Goal: Transaction & Acquisition: Purchase product/service

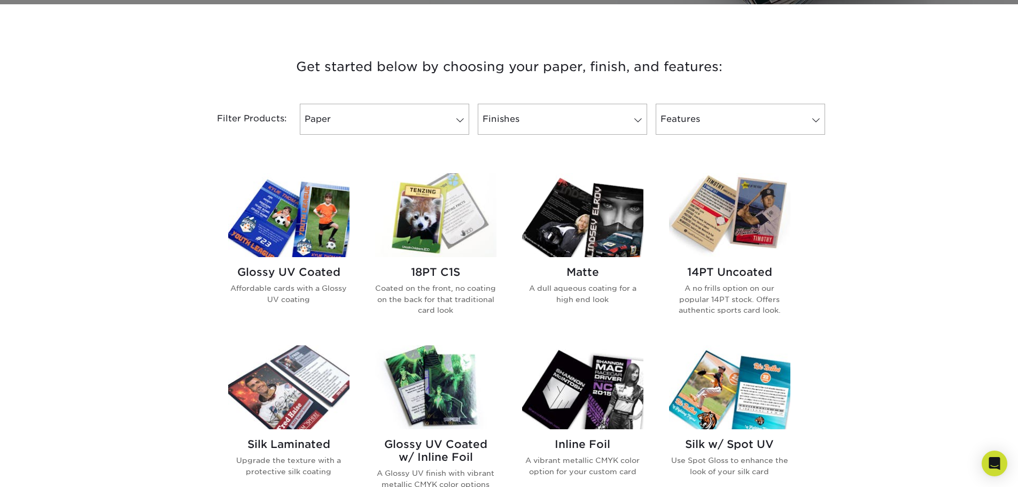
scroll to position [374, 0]
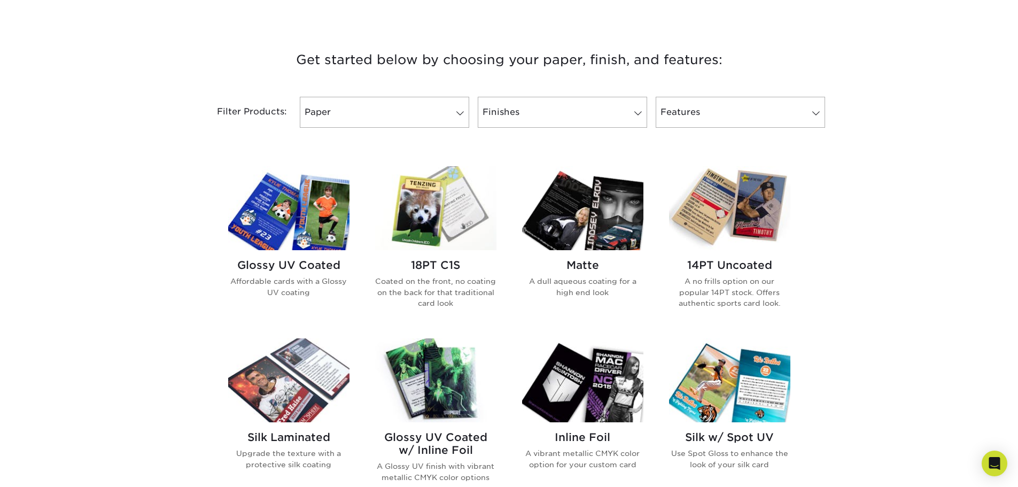
click at [313, 222] on img at bounding box center [288, 208] width 121 height 84
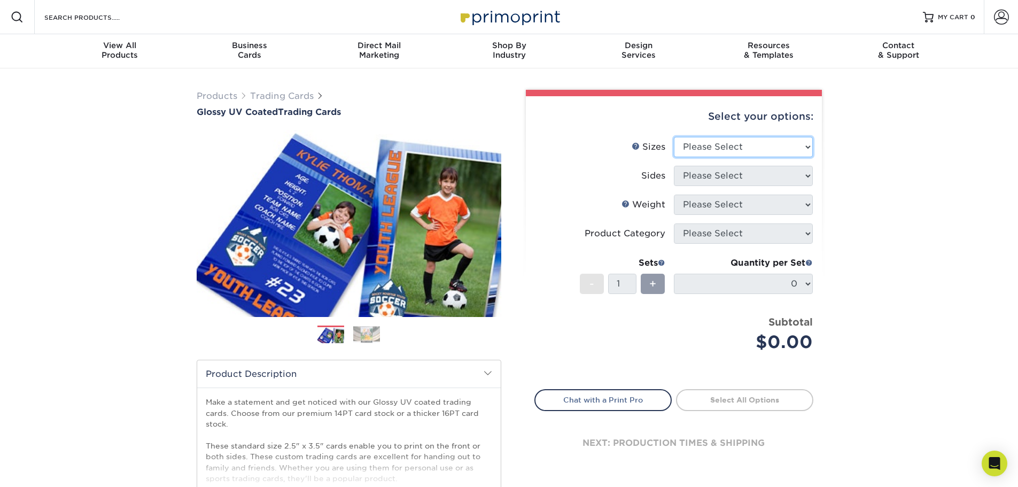
click at [718, 147] on select "Please Select 2.5" x 3.5"" at bounding box center [743, 147] width 139 height 20
select select "2.50x3.50"
click at [674, 137] on select "Please Select 2.5" x 3.5"" at bounding box center [743, 147] width 139 height 20
click at [714, 176] on select "Please Select Print Both Sides Print Front Only" at bounding box center [743, 176] width 139 height 20
select select "13abbda7-1d64-4f25-8bb2-c179b224825d"
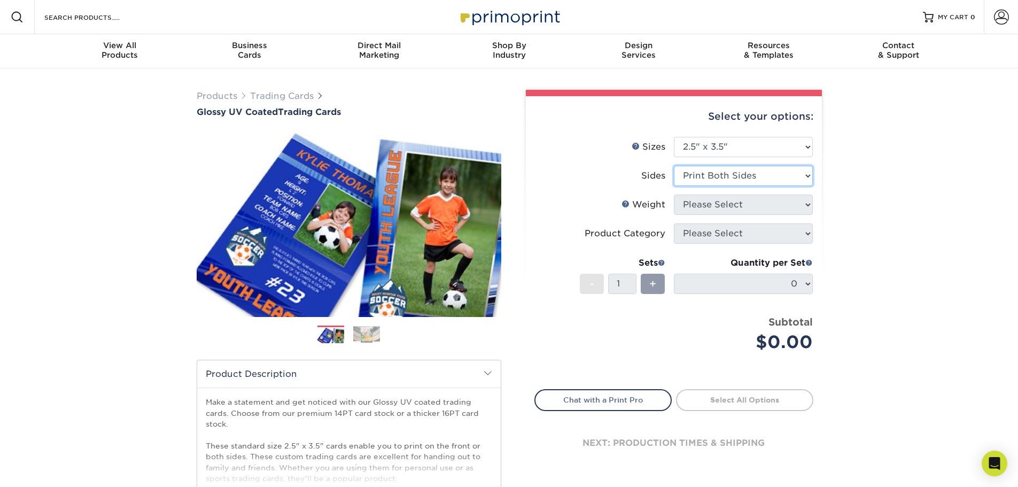
click at [674, 166] on select "Please Select Print Both Sides Print Front Only" at bounding box center [743, 176] width 139 height 20
click at [715, 206] on select "Please Select 16PT 14PT 18PT C1S" at bounding box center [743, 205] width 139 height 20
select select "16PT"
click at [674, 195] on select "Please Select 16PT 14PT 18PT C1S" at bounding box center [743, 205] width 139 height 20
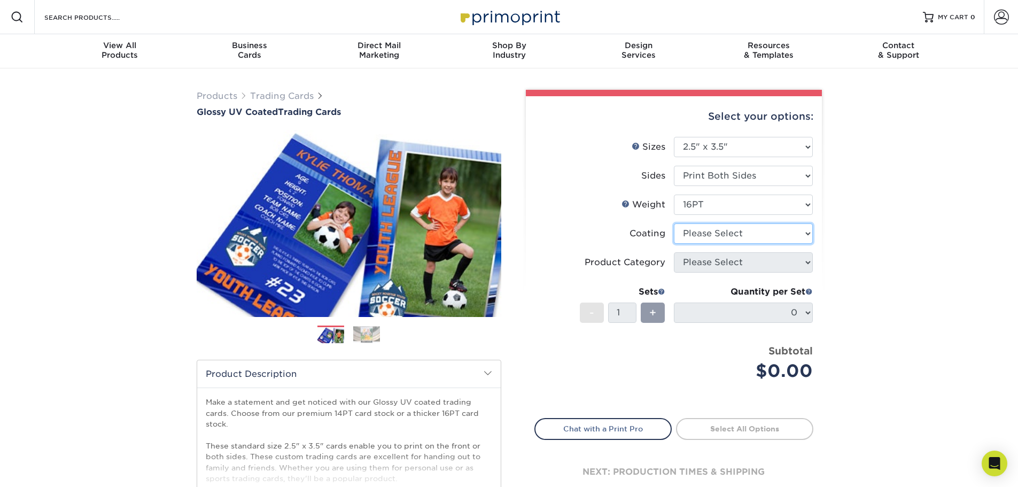
click at [717, 234] on select at bounding box center [743, 233] width 139 height 20
select select "1e8116af-acfc-44b1-83dc-8181aa338834"
click at [674, 223] on select at bounding box center [743, 233] width 139 height 20
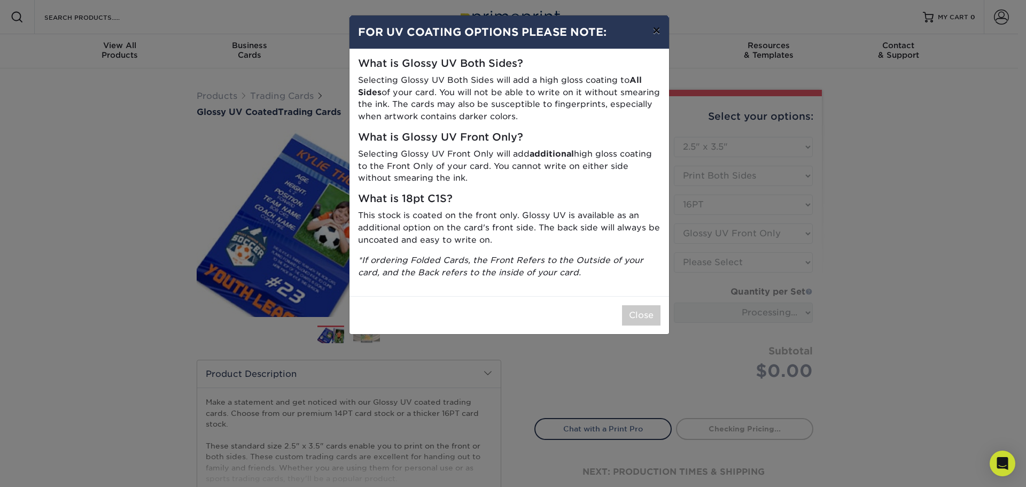
click at [658, 30] on button "×" at bounding box center [656, 31] width 25 height 30
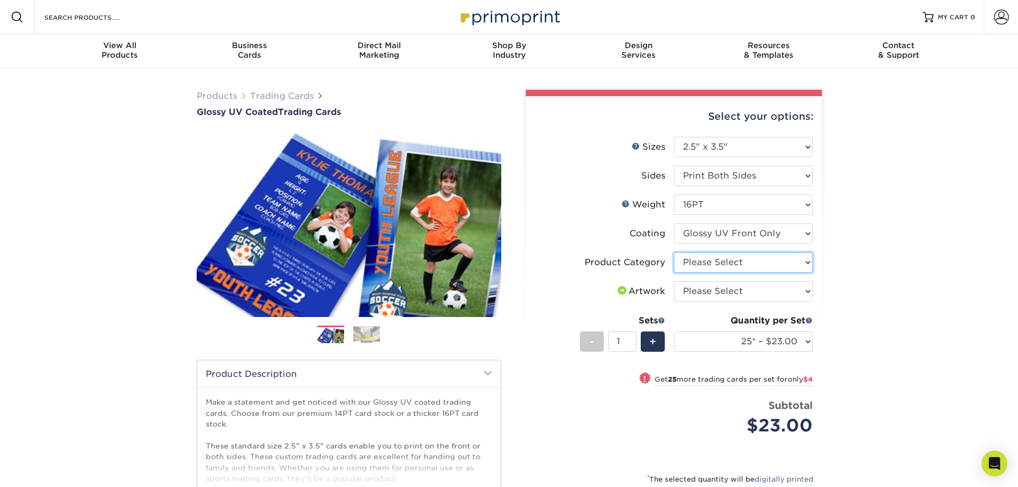
click at [745, 266] on select "Please Select Trading Cards" at bounding box center [743, 262] width 139 height 20
select select "c2f9bce9-36c2-409d-b101-c29d9d031e18"
click at [674, 252] on select "Please Select Trading Cards" at bounding box center [743, 262] width 139 height 20
click at [709, 294] on select "Please Select I will upload files I need a design - $100" at bounding box center [743, 291] width 139 height 20
select select "upload"
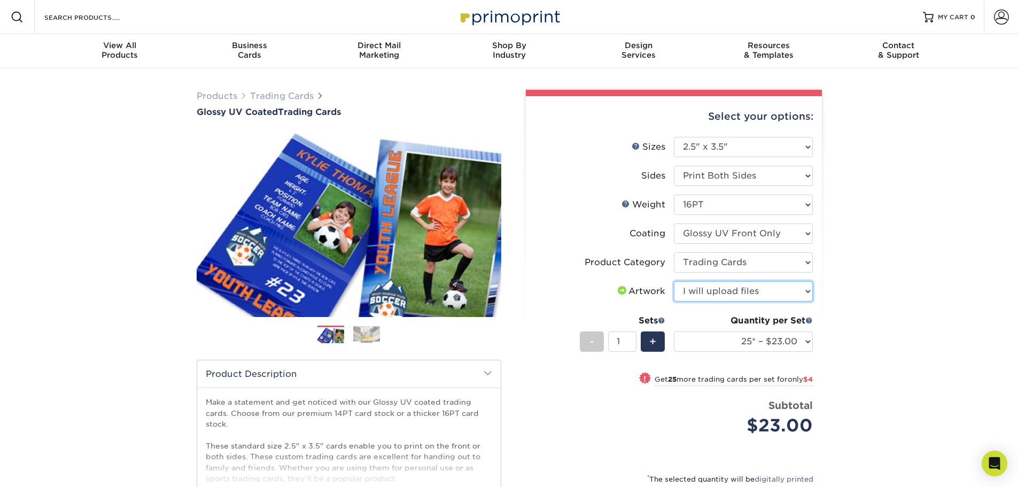
click at [674, 281] on select "Please Select I will upload files I need a design - $100" at bounding box center [743, 291] width 139 height 20
click at [766, 341] on select "25* – $23.00 50* – $27.00 75* – $33.00 100* – $37.00 250* – $47.00 500 – $58.00…" at bounding box center [743, 341] width 139 height 20
select select "100* – $37.00"
click at [674, 331] on select "25* – $23.00 50* – $27.00 75* – $33.00 100* – $37.00 250* – $47.00 500 – $58.00…" at bounding box center [743, 341] width 139 height 20
click at [893, 226] on div "Products Trading Cards Glossy UV Coated Trading Cards Previous Next /" at bounding box center [509, 353] width 1018 height 571
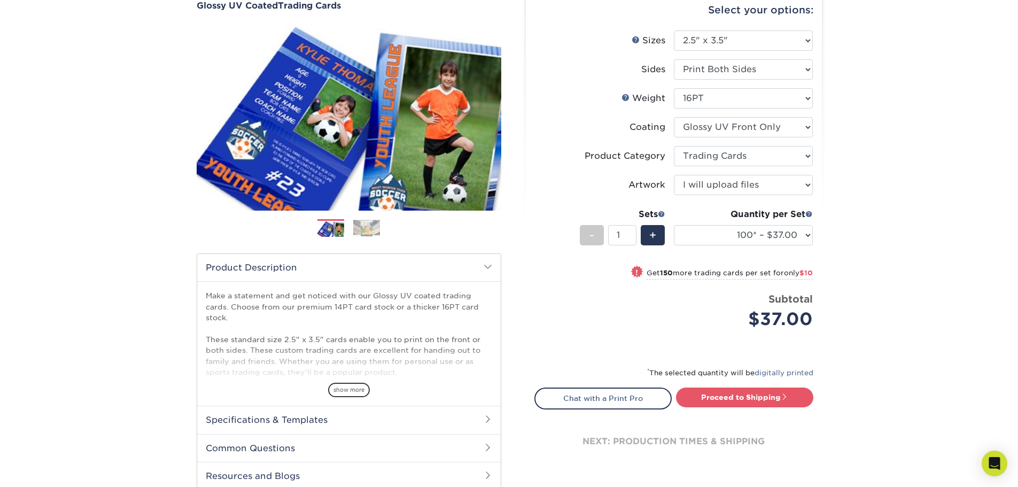
scroll to position [107, 0]
click at [719, 398] on link "Proceed to Shipping" at bounding box center [744, 396] width 137 height 19
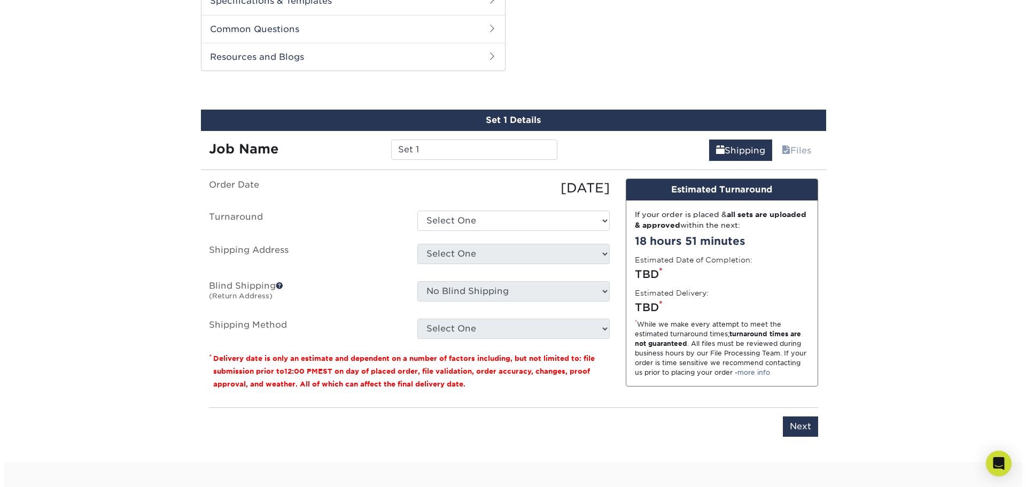
scroll to position [544, 0]
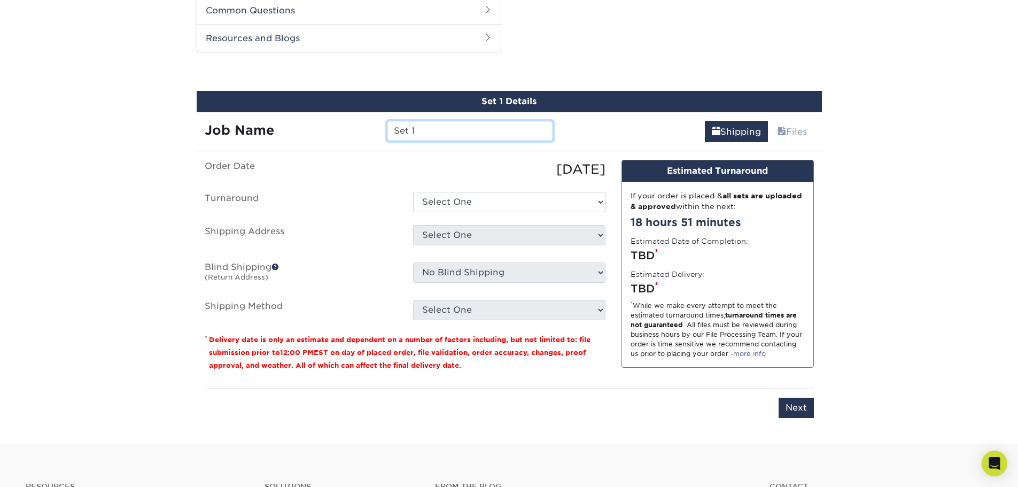
drag, startPoint x: 438, startPoint y: 135, endPoint x: 357, endPoint y: 132, distance: 80.8
click at [363, 132] on div "Job Name Set 1" at bounding box center [379, 131] width 365 height 20
type input "Justin business CArd"
click at [445, 195] on select "Select One 2-4 Business Days 2 Day Next Business Day" at bounding box center [509, 202] width 192 height 20
select select "d412dd08-8f34-4953-8d31-a48f15dd6578"
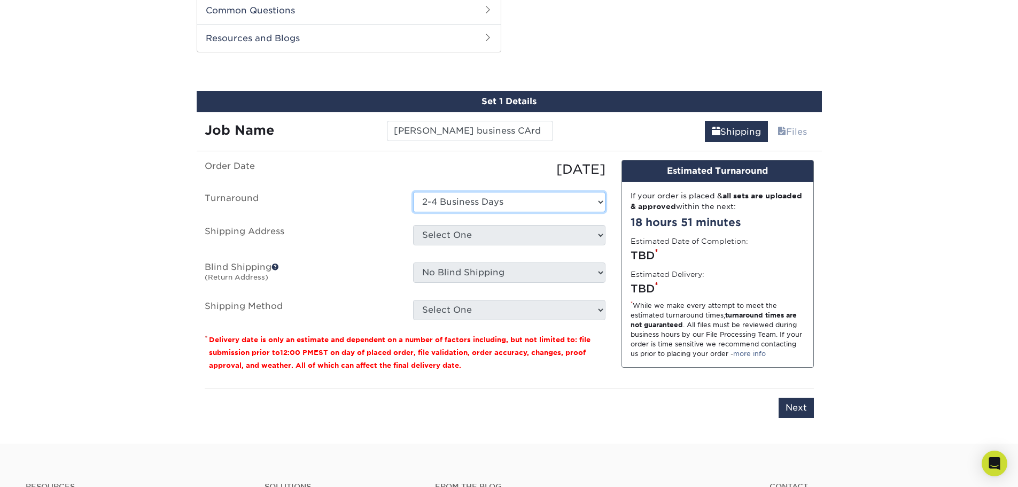
click at [413, 192] on select "Select One 2-4 Business Days 2 Day Next Business Day" at bounding box center [509, 202] width 192 height 20
click at [446, 237] on select "Select One + Add New Address - Login" at bounding box center [509, 235] width 192 height 20
select select "newaddress"
click at [413, 225] on select "Select One + Add New Address - Login" at bounding box center [509, 235] width 192 height 20
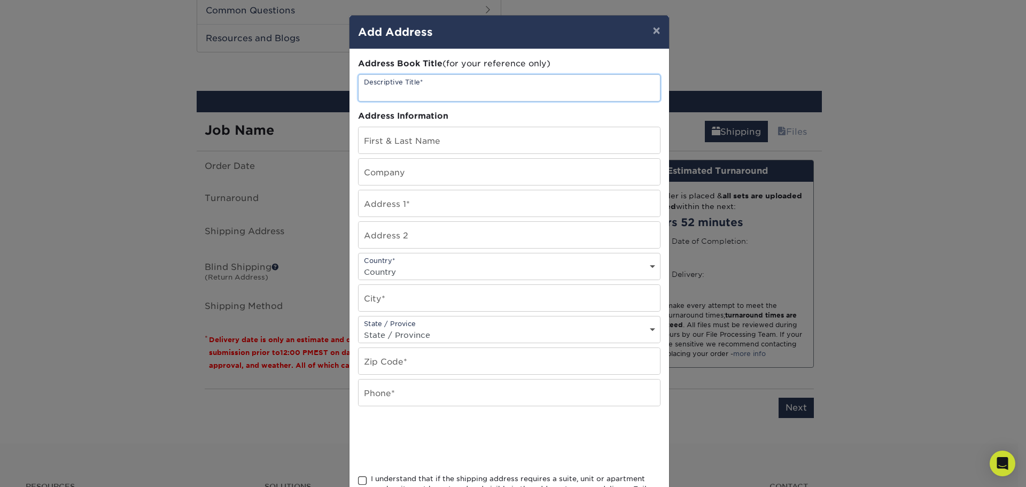
click at [418, 90] on input "text" at bounding box center [510, 88] width 302 height 26
type input "Justin Business Card"
click at [415, 129] on input "text" at bounding box center [510, 140] width 302 height 26
type input "Erin Cross"
type input "1701 E Capitol Dr"
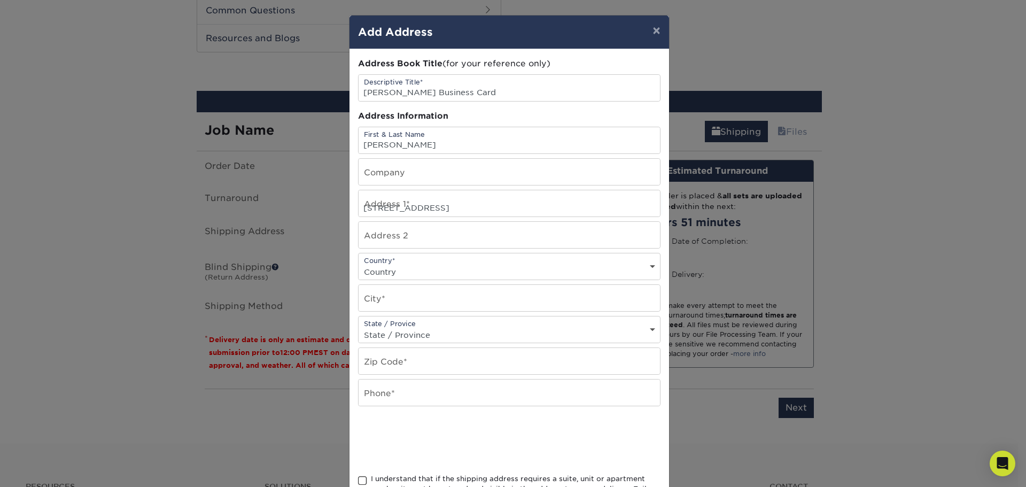
select select "US"
type input "Milwaukee"
select select "WI"
type input "53211-1911"
drag, startPoint x: 406, startPoint y: 301, endPoint x: 318, endPoint y: 312, distance: 88.9
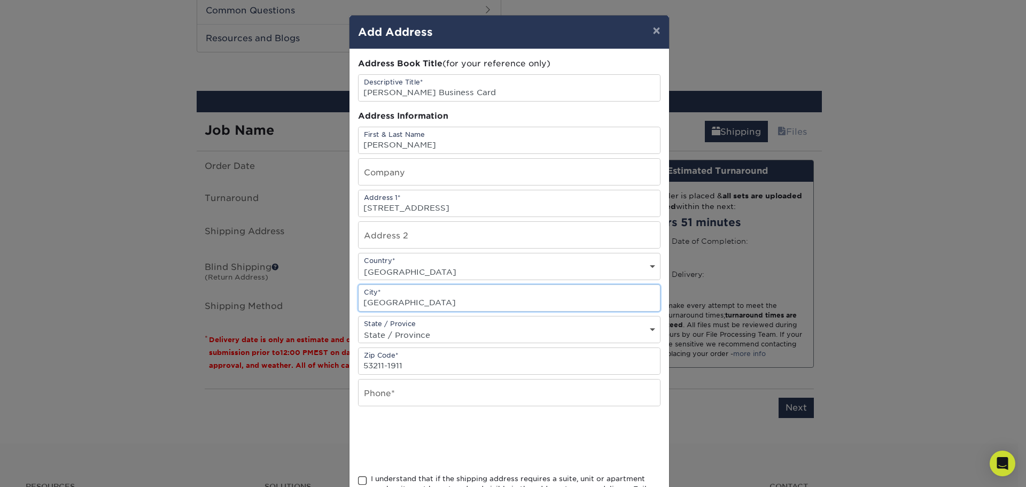
click at [319, 312] on div "× Add Address Address Book Title (for your reference only) Descriptive Title* J…" at bounding box center [513, 243] width 1026 height 487
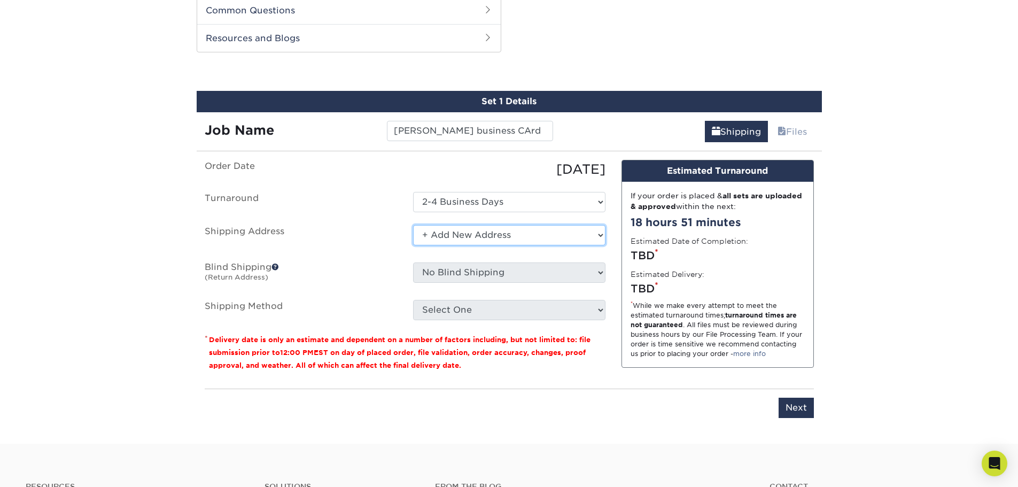
click at [493, 231] on select "Select One + Add New Address - Login" at bounding box center [509, 235] width 192 height 20
click at [493, 233] on select "Select One + Add New Address - Login" at bounding box center [509, 235] width 192 height 20
click at [490, 238] on select "Select One + Add New Address - Login" at bounding box center [509, 235] width 192 height 20
click at [413, 225] on select "Select One + Add New Address - Login" at bounding box center [509, 235] width 192 height 20
click at [475, 234] on select "Select One + Add New Address - Login" at bounding box center [509, 235] width 192 height 20
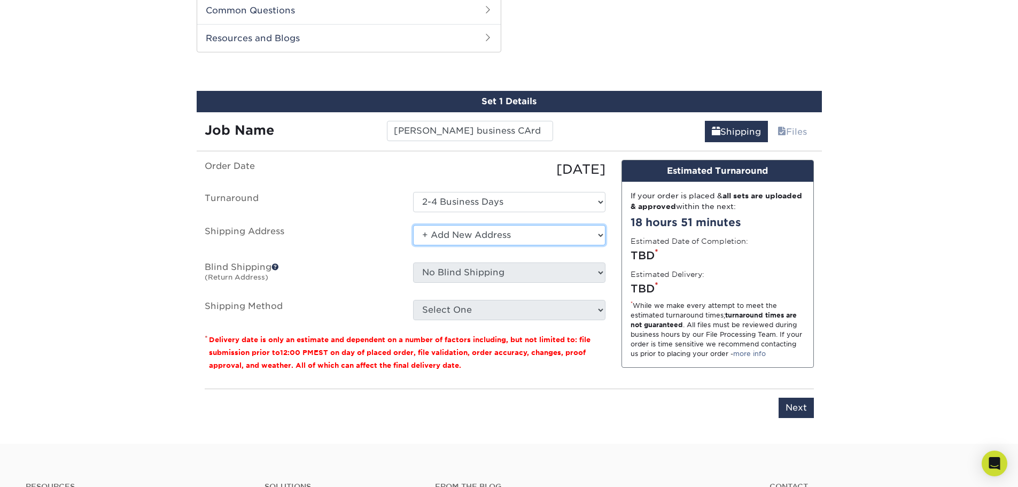
click at [413, 225] on select "Select One + Add New Address - Login" at bounding box center [509, 235] width 192 height 20
click at [485, 242] on select "Select One + Add New Address - Login" at bounding box center [509, 235] width 192 height 20
click at [413, 225] on select "Select One + Add New Address - Login" at bounding box center [509, 235] width 192 height 20
click at [471, 236] on select "Select One + Add New Address - Login" at bounding box center [509, 235] width 192 height 20
select select "newaddress"
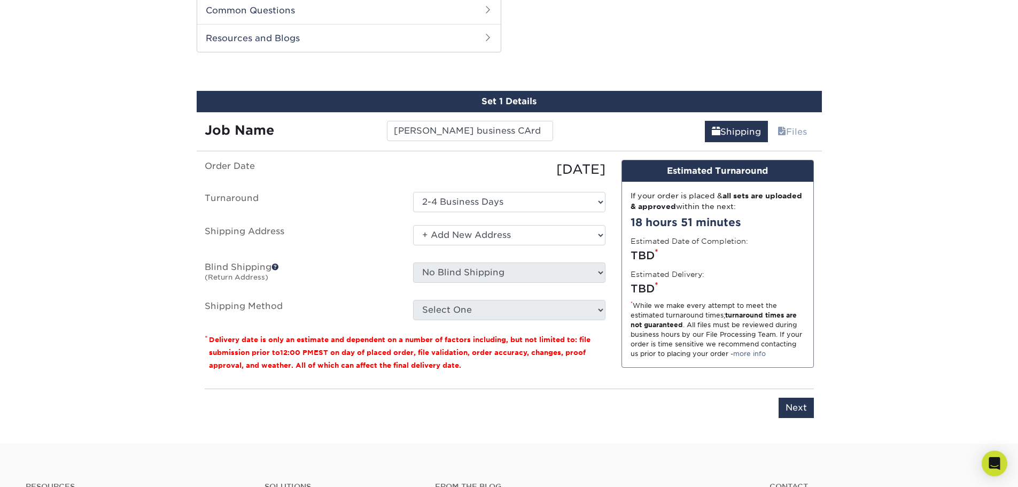
click at [413, 225] on select "Select One + Add New Address - Login" at bounding box center [509, 235] width 192 height 20
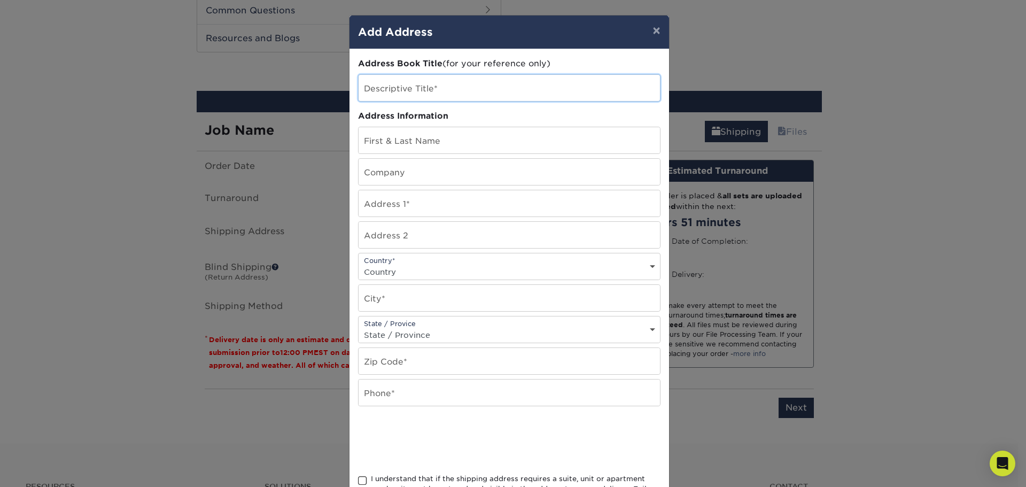
click at [419, 88] on input "text" at bounding box center [510, 88] width 302 height 26
type input "Justin Business Card"
click at [410, 137] on input "text" at bounding box center [510, 140] width 302 height 26
type input "Erin Cross"
click at [382, 207] on input "text" at bounding box center [510, 203] width 302 height 26
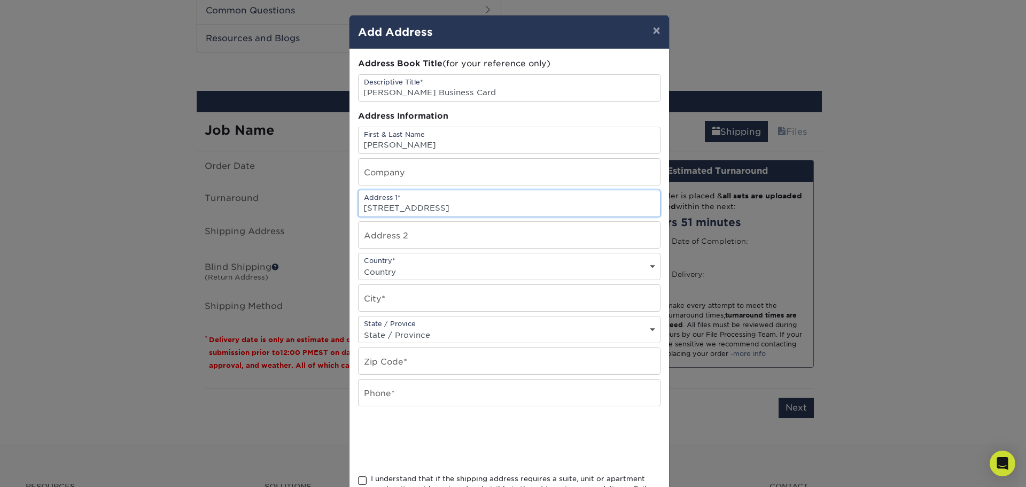
type input "1701 E Capitol Dr"
click at [372, 236] on input "text" at bounding box center [510, 235] width 302 height 26
click at [375, 273] on select "Country United States Canada ----------------------------- Afghanistan Albania …" at bounding box center [510, 272] width 302 height 16
select select "US"
click at [359, 264] on select "Country United States Canada ----------------------------- Afghanistan Albania …" at bounding box center [510, 272] width 302 height 16
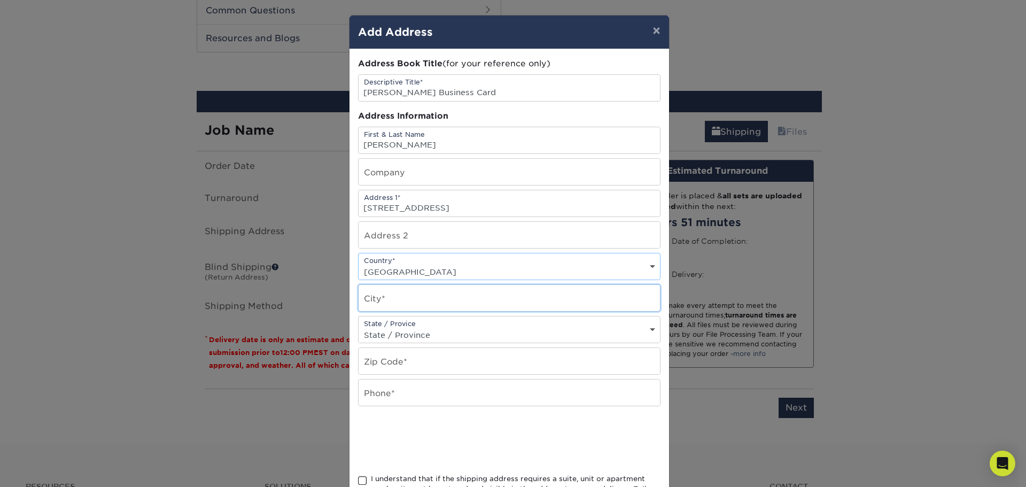
click at [391, 297] on input "text" at bounding box center [510, 298] width 302 height 26
type input "Shorewood"
click at [391, 334] on select "State / Province Alabama Alaska Arizona Arkansas California Colorado Connecticu…" at bounding box center [510, 335] width 302 height 16
select select "WI"
click at [391, 334] on select "State / Province Alabama Alaska Arizona Arkansas California Colorado Connecticu…" at bounding box center [510, 335] width 302 height 16
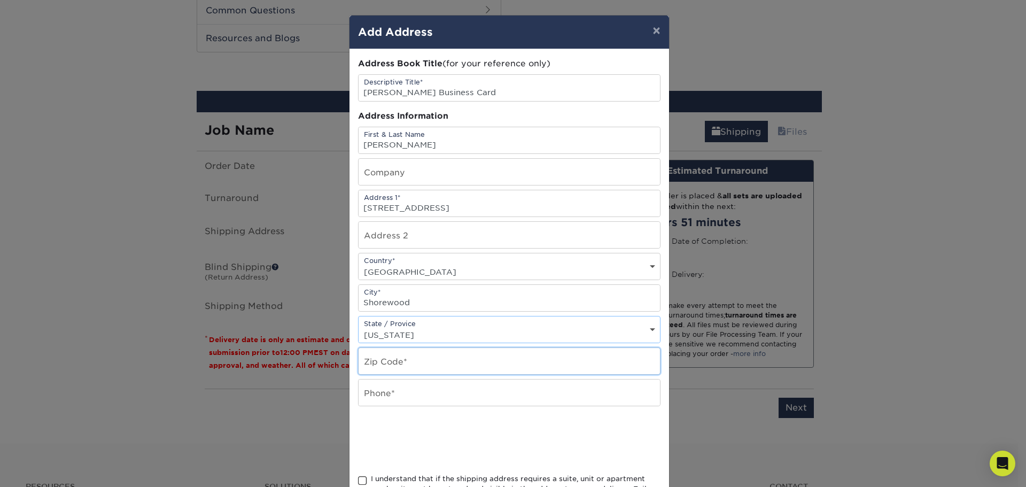
click at [396, 365] on input "text" at bounding box center [510, 361] width 302 height 26
type input "53211"
click at [370, 400] on input "text" at bounding box center [510, 393] width 302 height 26
type input "7152520583"
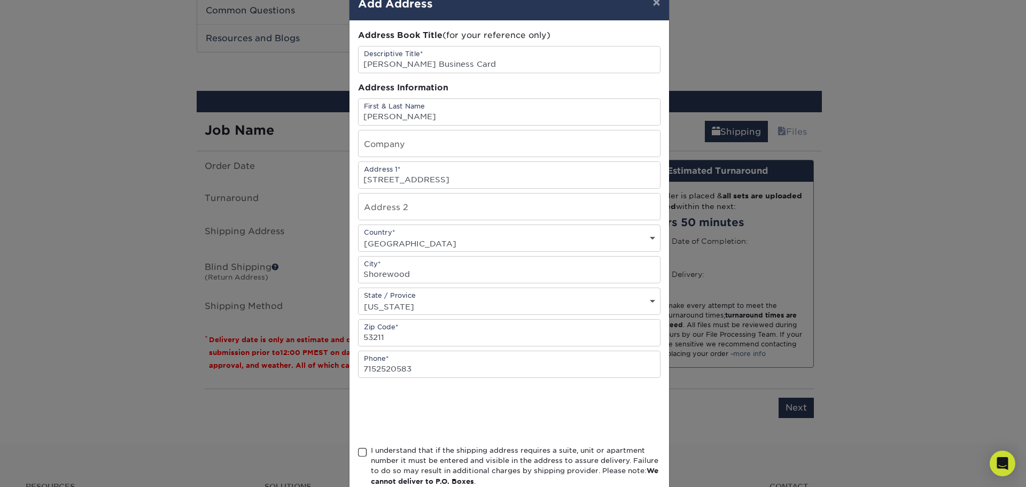
scroll to position [94, 0]
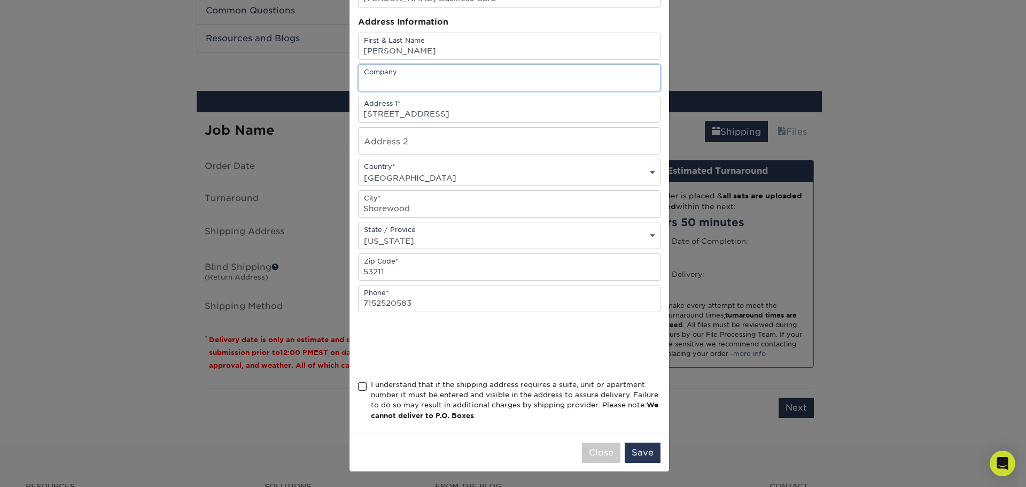
click at [415, 74] on input "text" at bounding box center [510, 78] width 302 height 26
type input "Recreation Dept"
click at [359, 387] on span at bounding box center [362, 387] width 9 height 10
click at [0, 0] on input "I understand that if the shipping address requires a suite, unit or apartment n…" at bounding box center [0, 0] width 0 height 0
click at [645, 450] on button "Save" at bounding box center [643, 453] width 36 height 20
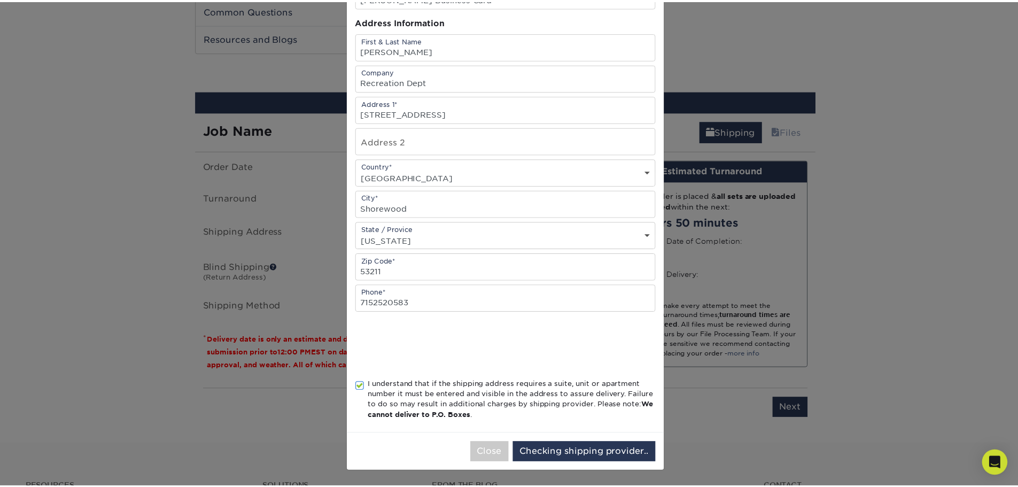
scroll to position [0, 0]
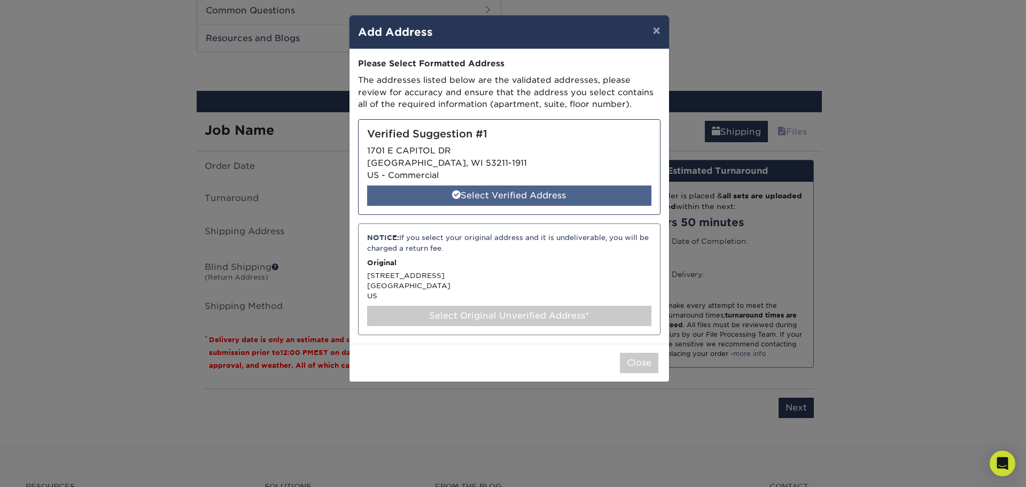
click at [507, 189] on div "Select Verified Address" at bounding box center [509, 196] width 284 height 20
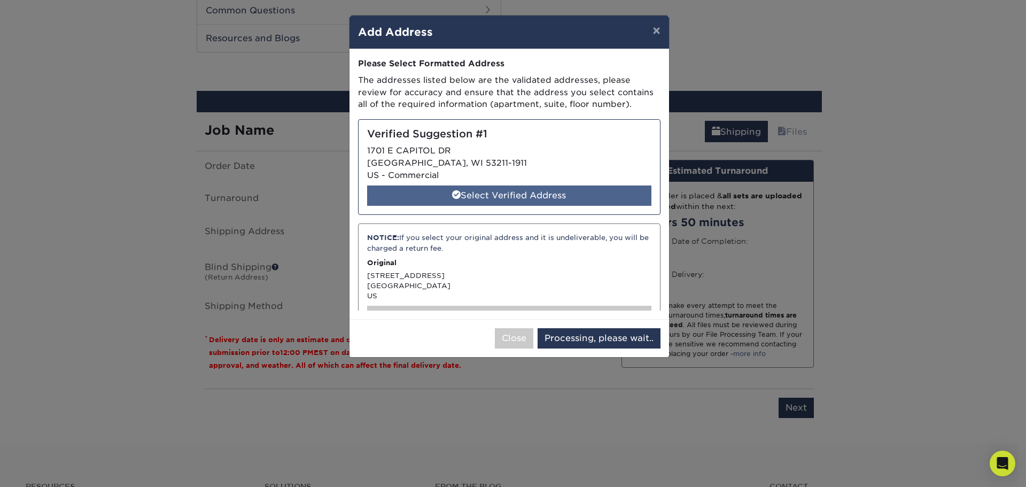
select select "285892"
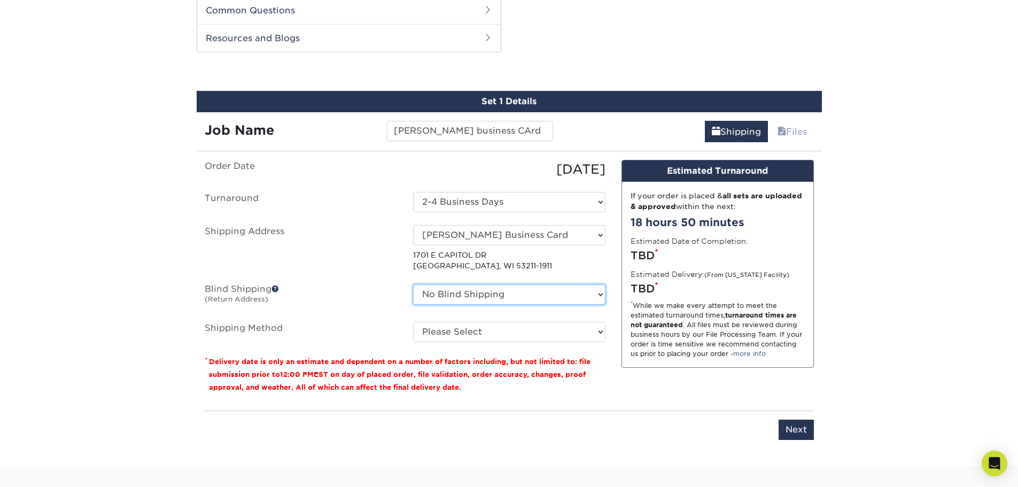
click at [452, 296] on select "No Blind Shipping + Add New Address" at bounding box center [509, 294] width 192 height 20
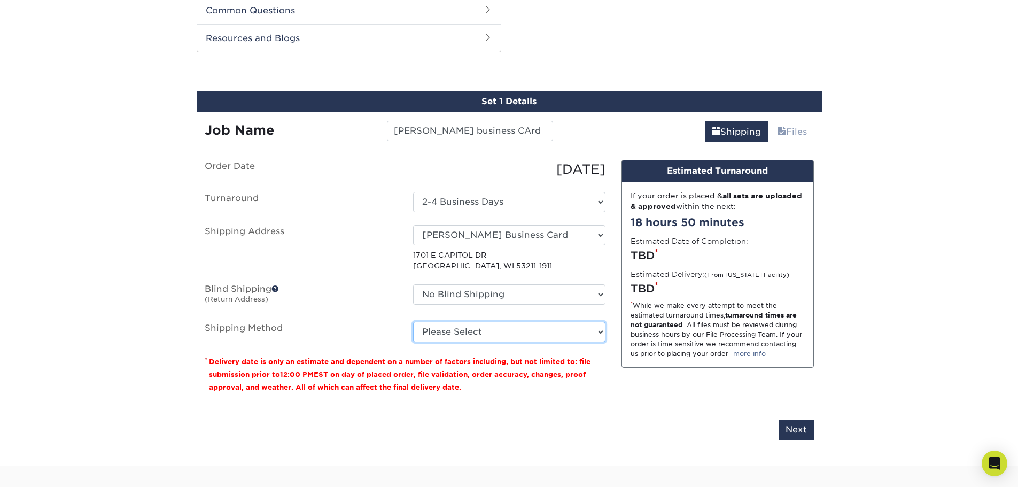
click at [447, 338] on select "Please Select Ground Shipping (+$16.21) 3 Day Shipping Service (+$19.90) 2 Day …" at bounding box center [509, 332] width 192 height 20
